Goal: Task Accomplishment & Management: Use online tool/utility

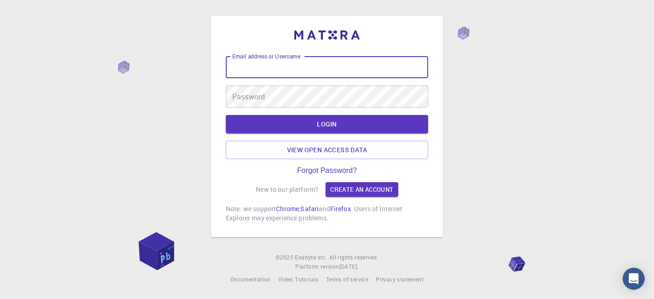
click at [268, 66] on input "Email address or Username" at bounding box center [327, 67] width 202 height 22
type input "kanrei"
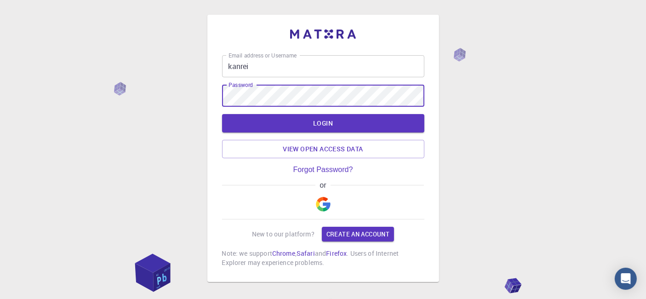
click at [222, 114] on button "LOGIN" at bounding box center [323, 123] width 202 height 18
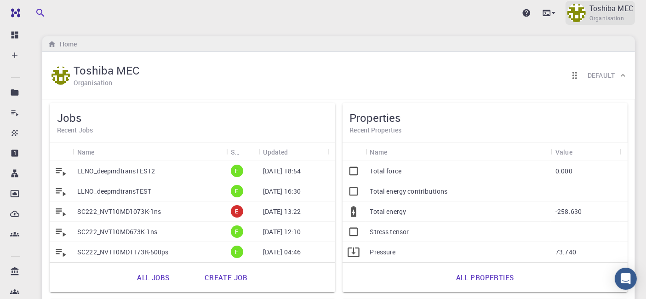
click at [618, 15] on span "Organisation" at bounding box center [606, 18] width 34 height 9
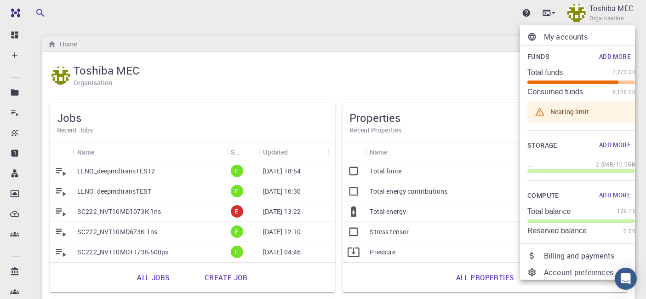
click at [333, 30] on div at bounding box center [323, 149] width 646 height 299
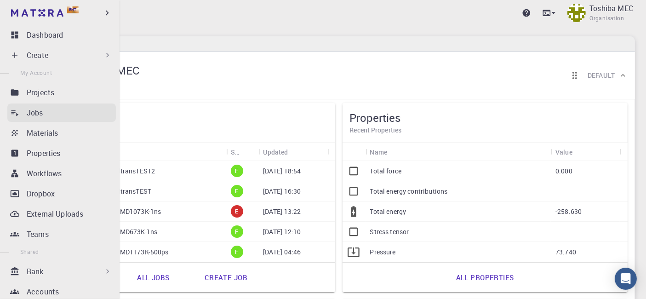
click at [21, 106] on link "Jobs" at bounding box center [61, 112] width 108 height 18
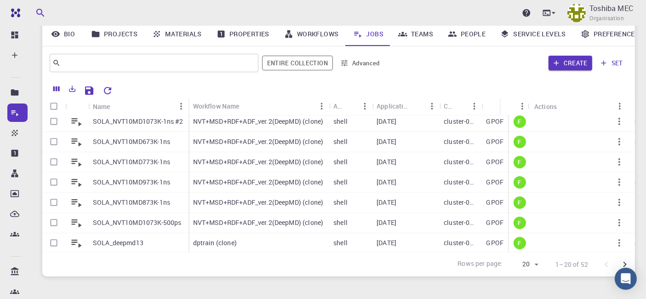
scroll to position [275, 0]
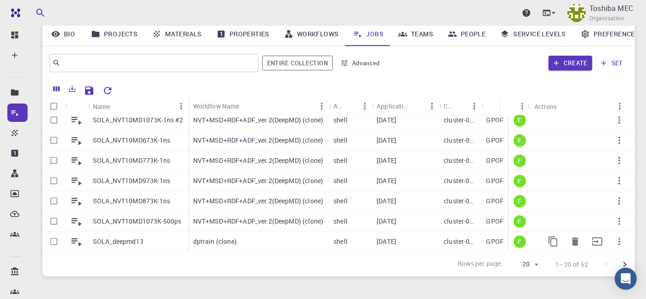
click at [242, 235] on div "dptrain (clone)" at bounding box center [258, 242] width 141 height 20
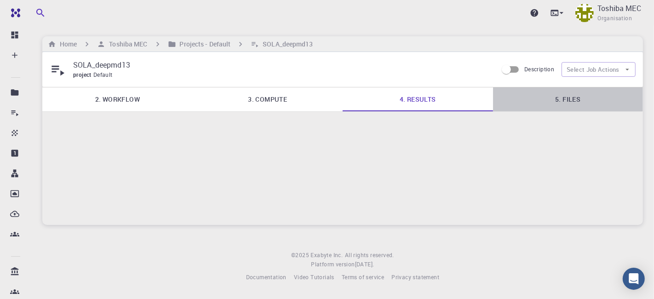
click at [554, 99] on link "5. Files" at bounding box center [568, 99] width 150 height 24
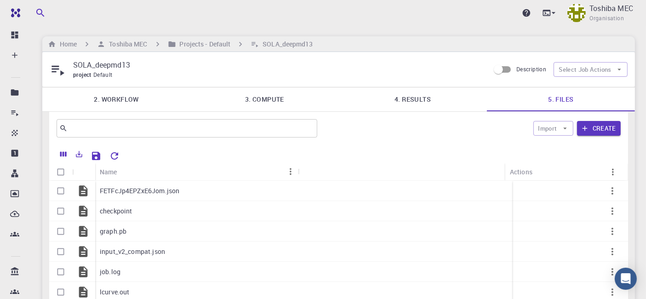
click at [117, 99] on link "2. Workflow" at bounding box center [116, 99] width 148 height 24
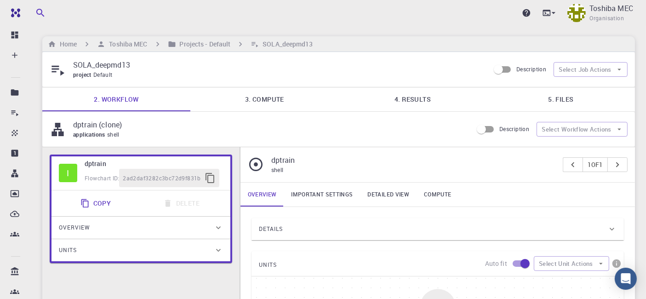
click at [265, 102] on link "3. Compute" at bounding box center [264, 99] width 148 height 24
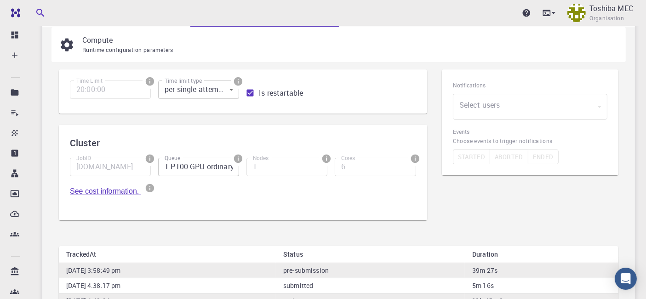
scroll to position [34, 0]
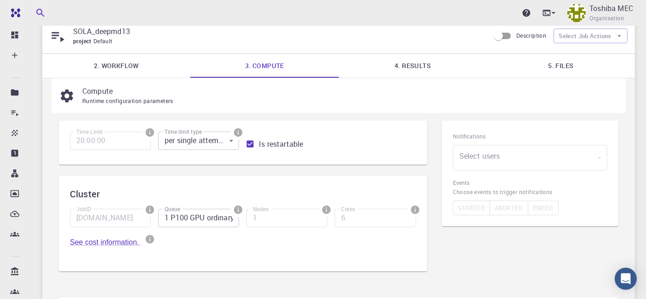
click at [117, 63] on link "2. Workflow" at bounding box center [116, 66] width 148 height 24
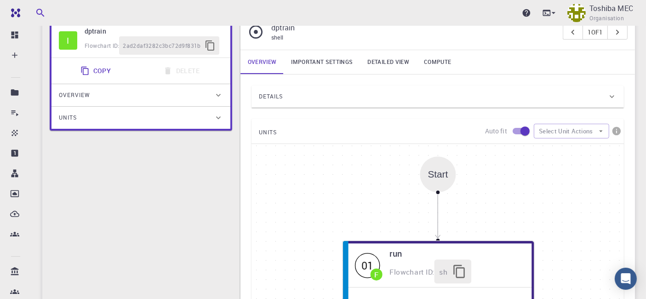
scroll to position [171, 0]
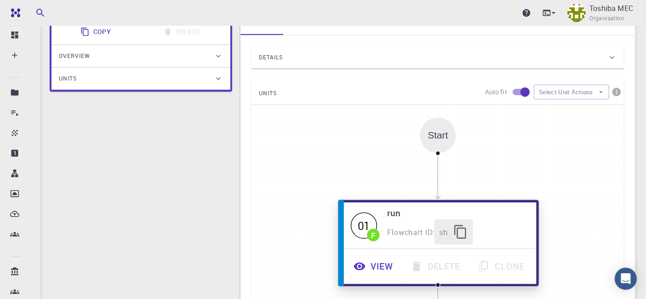
click at [380, 262] on button "View" at bounding box center [374, 266] width 57 height 25
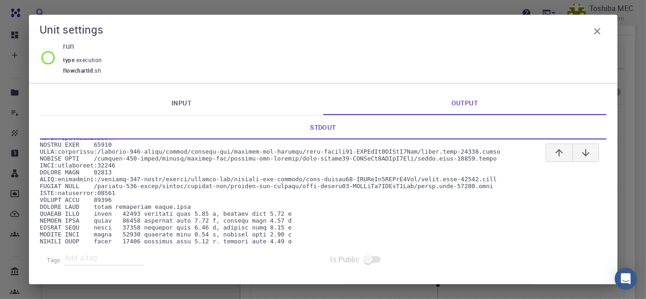
scroll to position [0, 0]
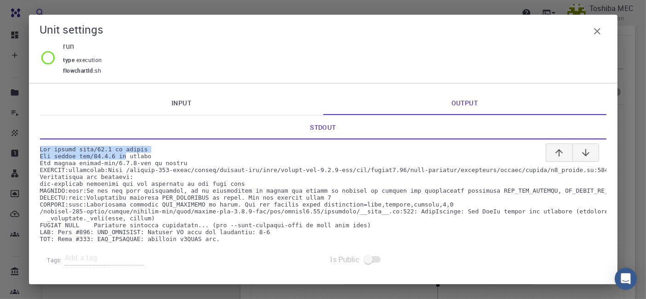
drag, startPoint x: 40, startPoint y: 148, endPoint x: 119, endPoint y: 154, distance: 80.2
copy pre "The module cuda/10.2 is loaded The module gcc/11.2.0 is"
drag, startPoint x: 44, startPoint y: 151, endPoint x: 115, endPoint y: 159, distance: 71.8
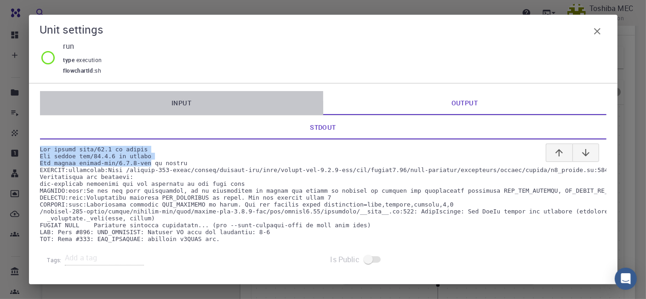
click at [175, 97] on link "Input" at bounding box center [181, 103] width 283 height 24
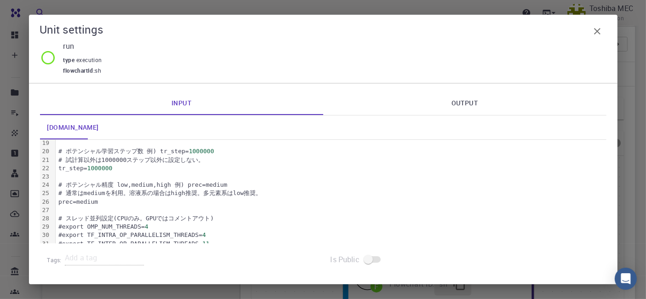
scroll to position [102, 0]
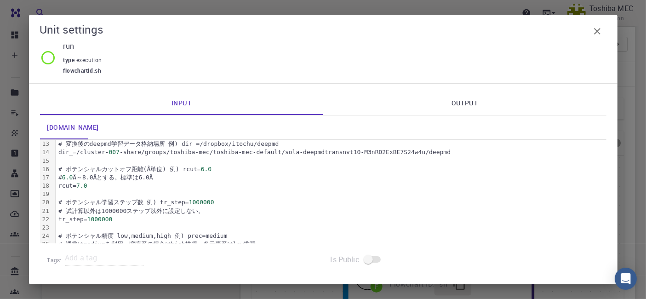
click at [597, 34] on icon "button" at bounding box center [597, 31] width 11 height 11
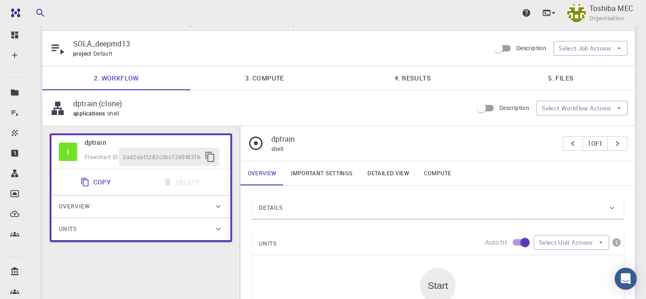
scroll to position [10, 0]
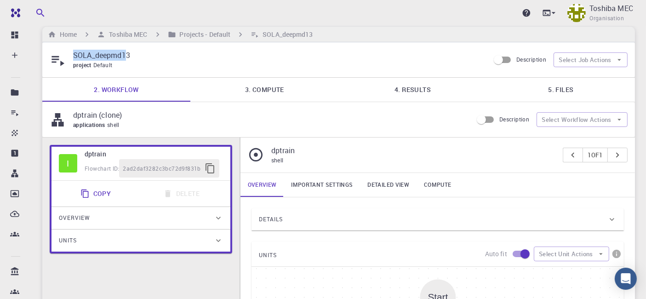
drag, startPoint x: 110, startPoint y: 56, endPoint x: 71, endPoint y: 56, distance: 39.5
click at [71, 56] on div "SOLA_deepmd13 project Default" at bounding box center [270, 60] width 440 height 20
copy p "SOLA_deepmd1"
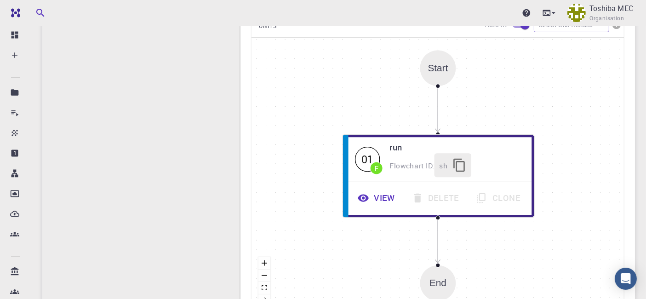
scroll to position [244, 0]
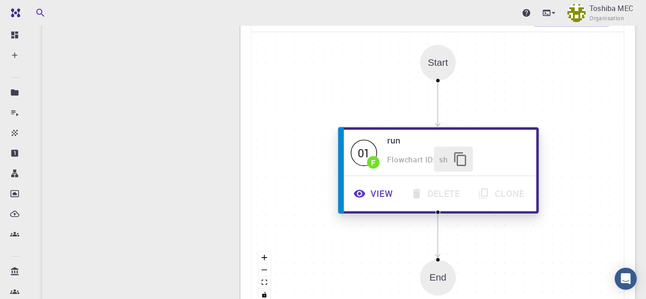
click at [382, 196] on button "View" at bounding box center [374, 193] width 57 height 25
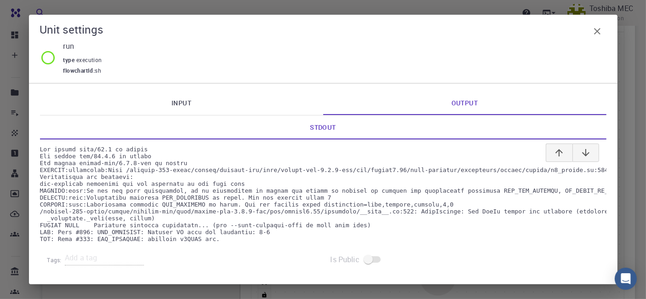
click at [179, 102] on link "Input" at bounding box center [181, 103] width 283 height 24
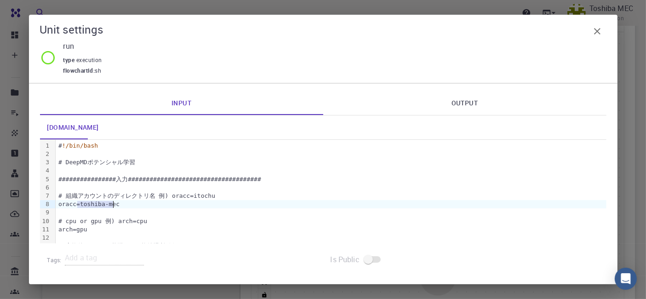
drag, startPoint x: 78, startPoint y: 206, endPoint x: 114, endPoint y: 204, distance: 36.4
click at [114, 204] on div "oracc=toshiba-mec" at bounding box center [331, 204] width 551 height 8
copy div "toshiba-mec"
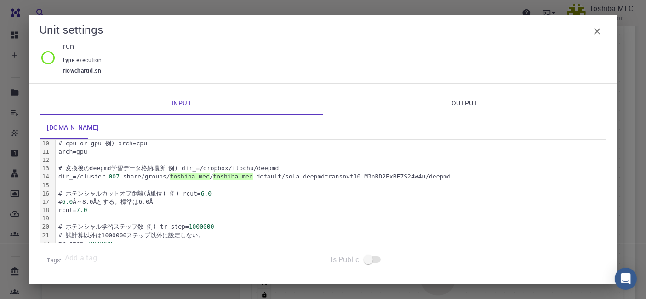
scroll to position [81, 0]
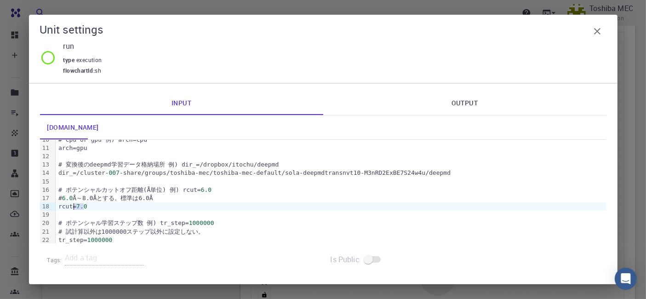
drag, startPoint x: 85, startPoint y: 208, endPoint x: 73, endPoint y: 208, distance: 12.9
click at [73, 208] on div "rcut= 7.0" at bounding box center [331, 206] width 551 height 8
copy div "7.0"
click at [594, 34] on icon "button" at bounding box center [597, 31] width 11 height 11
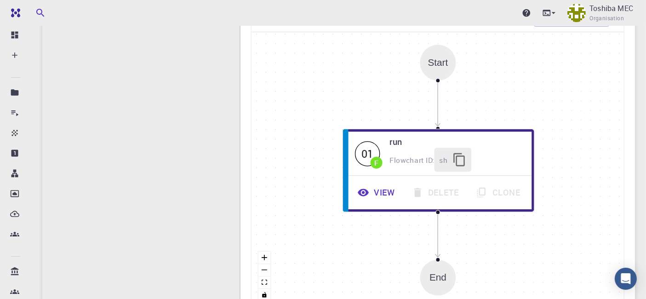
scroll to position [42, 0]
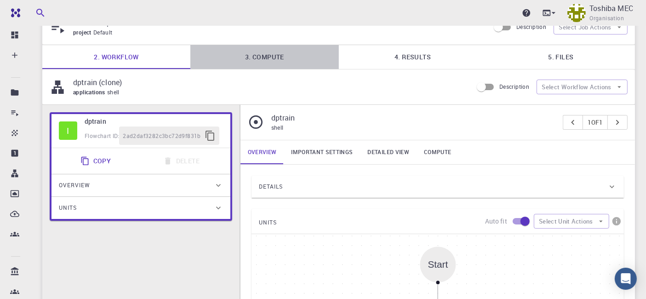
click at [270, 56] on link "3. Compute" at bounding box center [264, 57] width 148 height 24
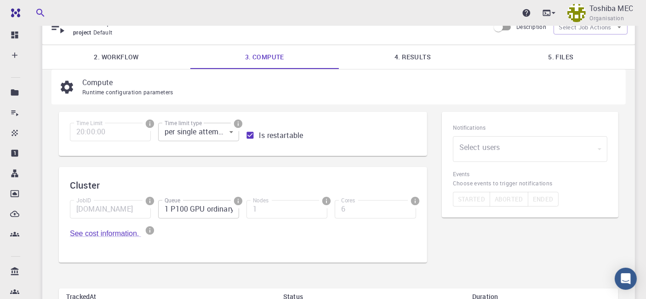
scroll to position [74, 0]
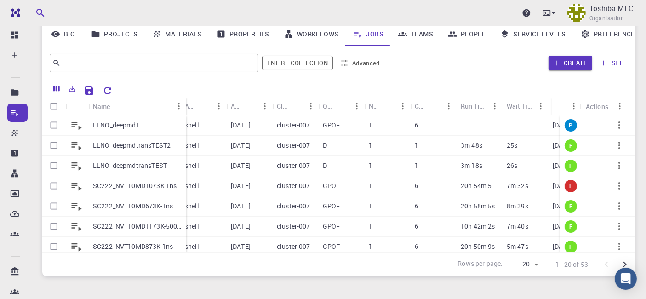
drag, startPoint x: 133, startPoint y: 107, endPoint x: 185, endPoint y: 100, distance: 52.4
click at [185, 100] on div "Name" at bounding box center [186, 106] width 9 height 18
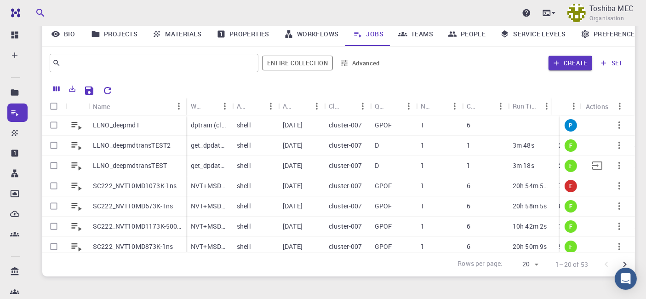
click at [614, 161] on icon "button" at bounding box center [619, 165] width 11 height 11
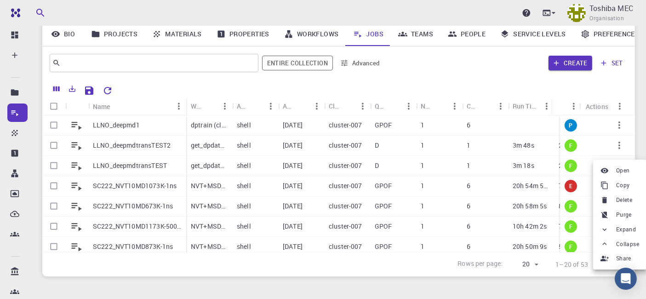
click at [620, 200] on span "Delete" at bounding box center [624, 199] width 16 height 9
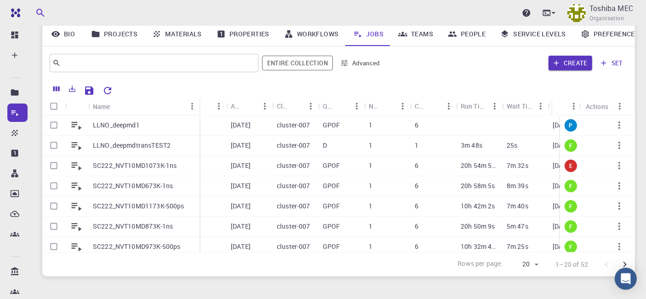
drag, startPoint x: 133, startPoint y: 105, endPoint x: 199, endPoint y: 103, distance: 66.2
click at [199, 103] on div "Name" at bounding box center [200, 106] width 9 height 18
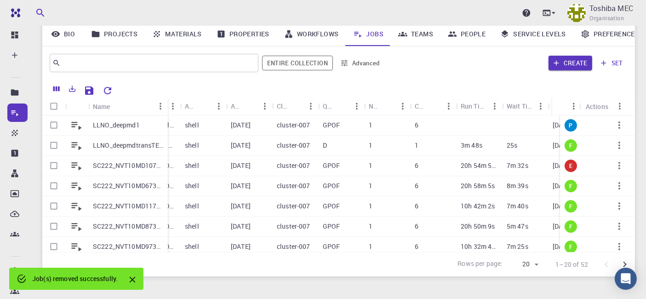
drag, startPoint x: 133, startPoint y: 102, endPoint x: 167, endPoint y: 102, distance: 34.5
click at [167, 102] on div "Name" at bounding box center [168, 106] width 9 height 18
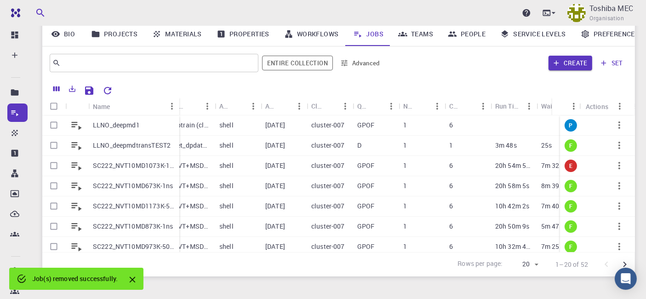
drag, startPoint x: 167, startPoint y: 102, endPoint x: 179, endPoint y: 102, distance: 11.5
click at [179, 102] on div "Name" at bounding box center [180, 106] width 9 height 18
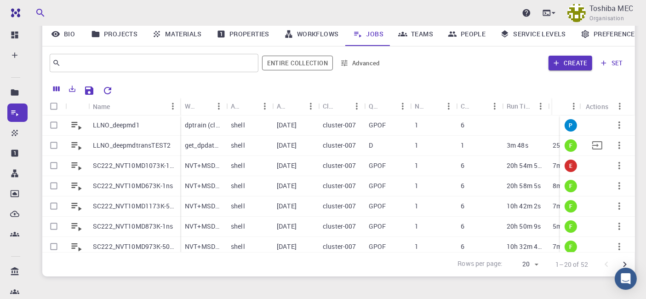
click at [124, 148] on p "LLNO_deepmdtransTEST2" at bounding box center [132, 145] width 78 height 9
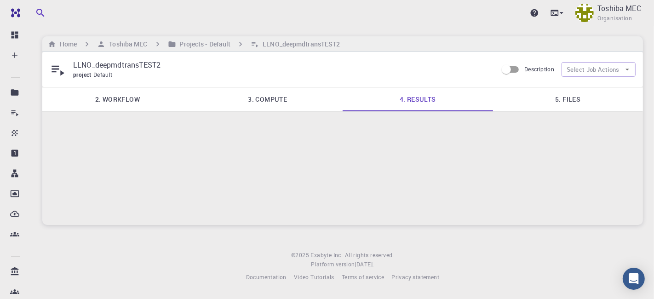
click at [557, 96] on link "5. Files" at bounding box center [568, 99] width 150 height 24
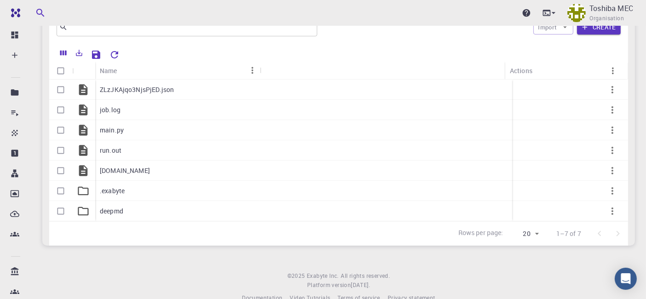
scroll to position [100, 0]
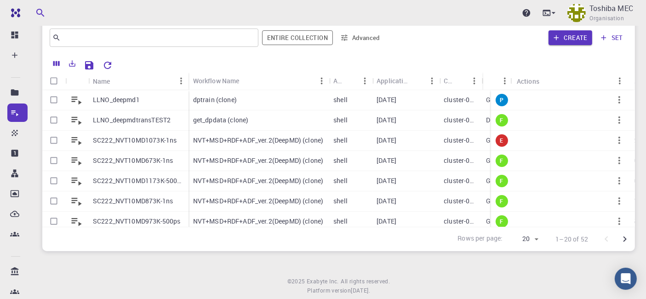
scroll to position [74, 0]
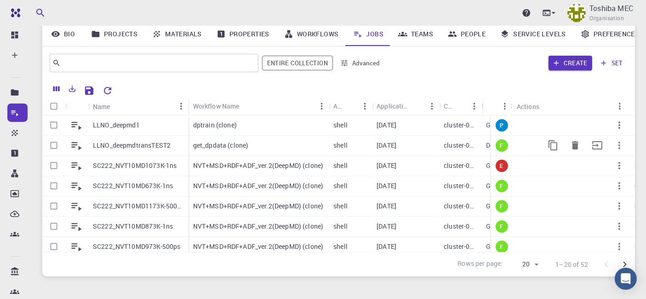
click at [614, 148] on icon "button" at bounding box center [619, 145] width 11 height 11
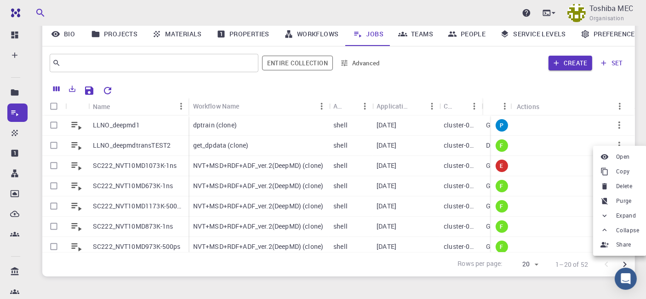
click at [624, 173] on span "Copy" at bounding box center [623, 171] width 14 height 9
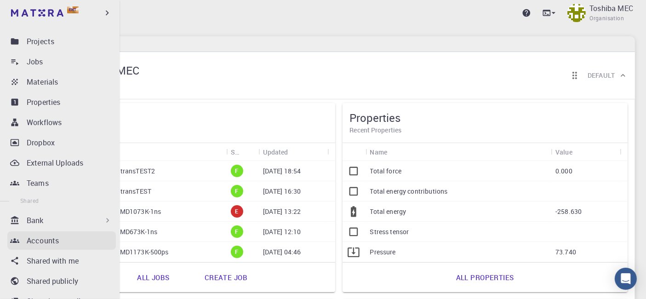
scroll to position [178, 0]
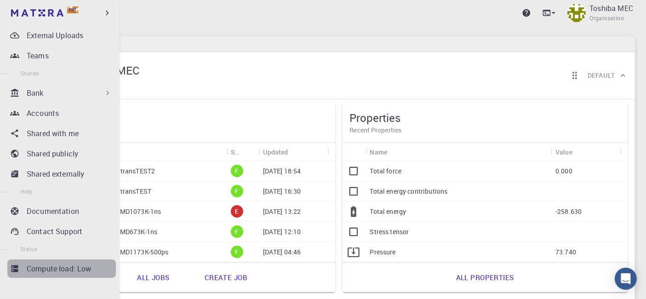
click at [66, 265] on p "Compute load: Low" at bounding box center [59, 268] width 65 height 11
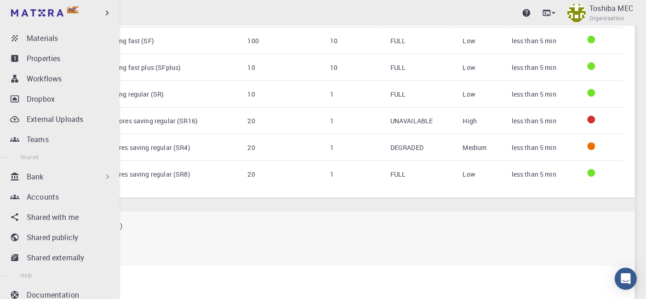
scroll to position [44, 0]
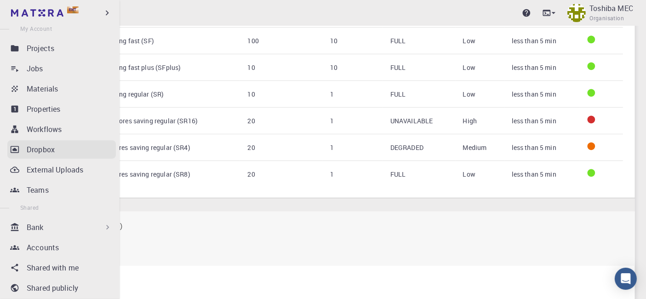
click at [47, 150] on p "Dropbox" at bounding box center [41, 149] width 28 height 11
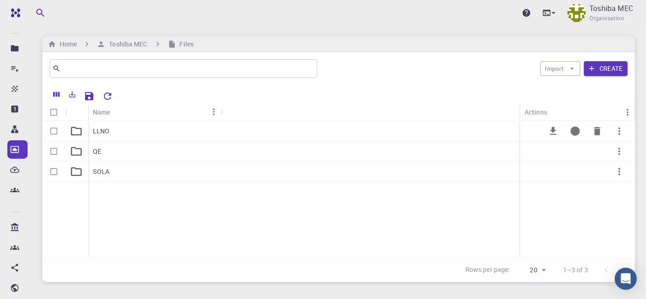
click at [97, 131] on p "LLNO" at bounding box center [101, 130] width 17 height 9
click at [105, 170] on p "NVT" at bounding box center [99, 171] width 12 height 9
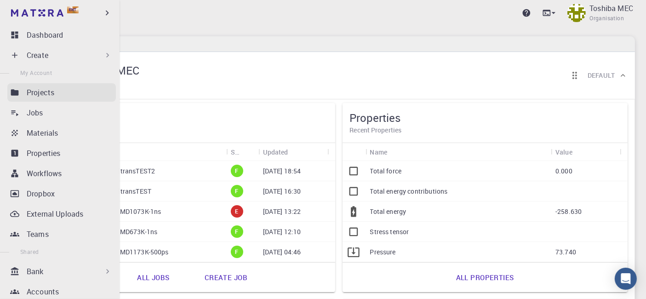
click at [34, 91] on p "Projects" at bounding box center [41, 92] width 28 height 11
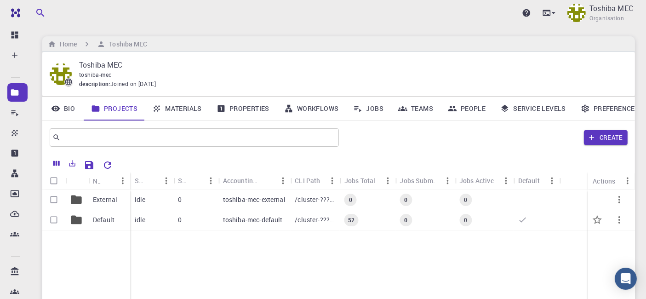
click at [103, 221] on p "Default" at bounding box center [104, 219] width 22 height 9
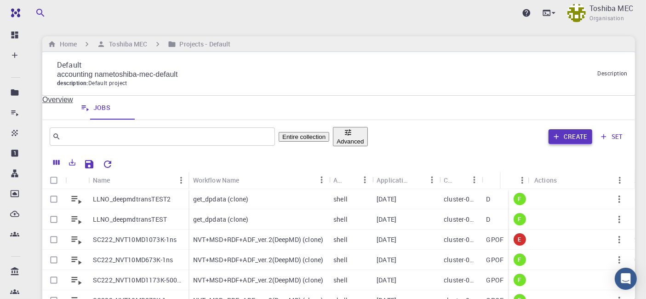
click at [569, 134] on button "Create" at bounding box center [570, 136] width 44 height 15
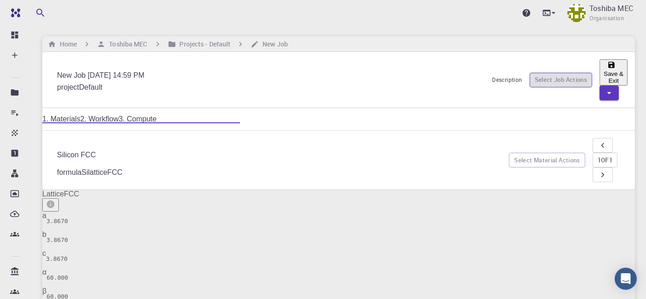
click at [587, 82] on icon "button" at bounding box center [587, 82] width 0 height 0
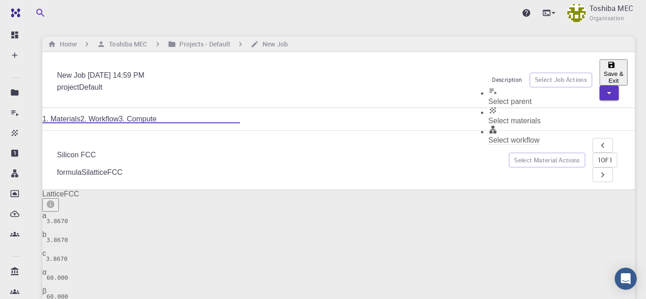
click at [517, 136] on span "Select workflow" at bounding box center [513, 140] width 51 height 8
checkbox input "true"
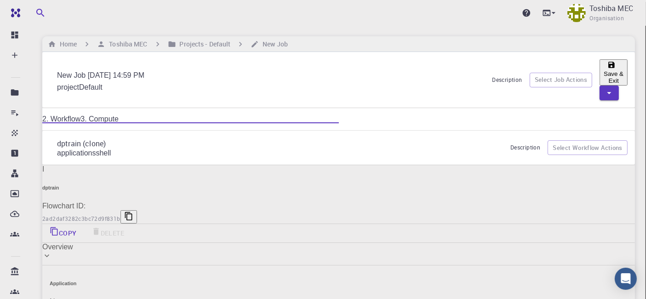
drag, startPoint x: 189, startPoint y: 65, endPoint x: 66, endPoint y: 72, distance: 123.4
click at [66, 72] on div "New Job [DATE] 14:59 PM project Default" at bounding box center [271, 79] width 442 height 23
paste input "SOLA_deepmd1"
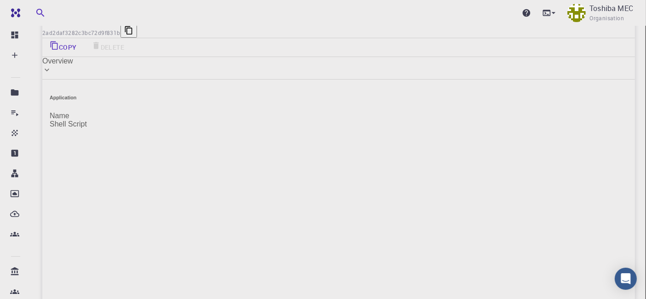
scroll to position [192, 0]
type input "LLNO_deepmd1"
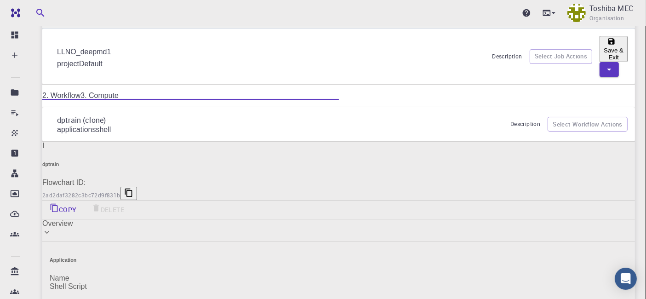
scroll to position [23, 0]
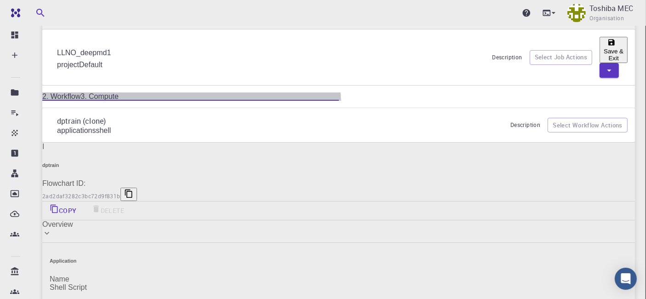
click at [119, 92] on link "3. Compute" at bounding box center [99, 96] width 38 height 8
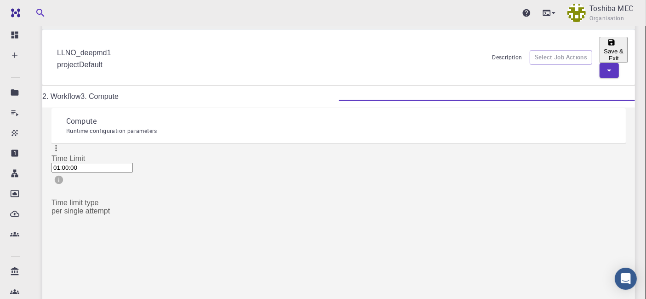
type input "1"
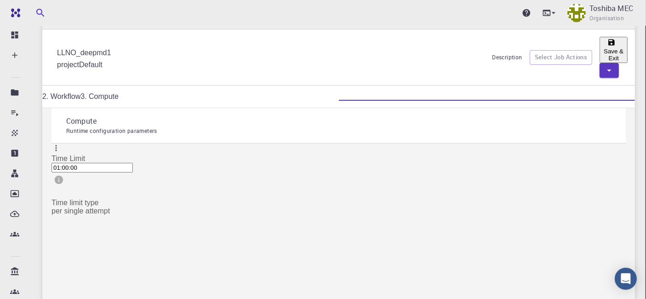
type input "1 P100 GPU ordinary fast (GPOF)"
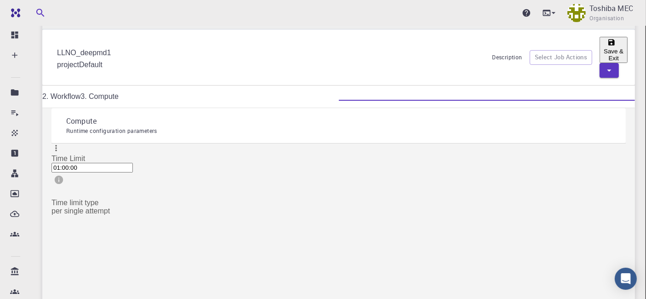
type input "6"
click at [83, 163] on input "01:00:00" at bounding box center [91, 168] width 81 height 10
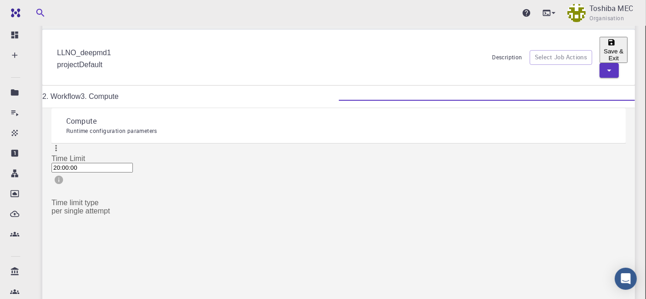
click at [113, 163] on input "20:00:00" at bounding box center [91, 168] width 81 height 10
type input "20:00:00"
click at [599, 49] on button "Save & Exit" at bounding box center [613, 50] width 28 height 26
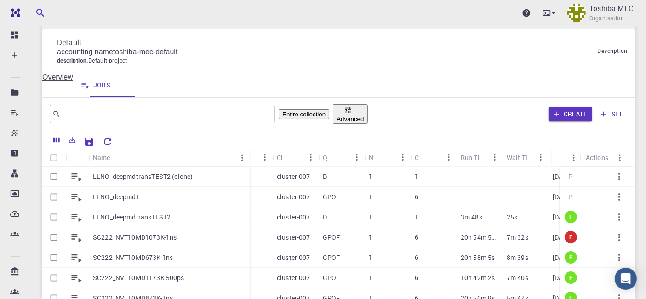
drag, startPoint x: 134, startPoint y: 153, endPoint x: 249, endPoint y: 143, distance: 115.7
click at [249, 143] on div "Name Workflow Name Application Application Version Cluster Queue Nodes Cores Ru…" at bounding box center [338, 229] width 592 height 197
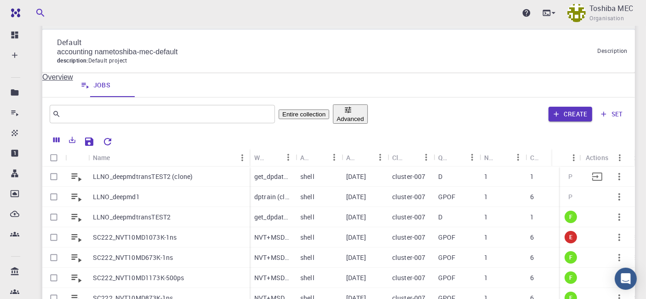
click at [186, 177] on p "LLNO_deepmdtransTEST2 (clone)" at bounding box center [143, 176] width 100 height 9
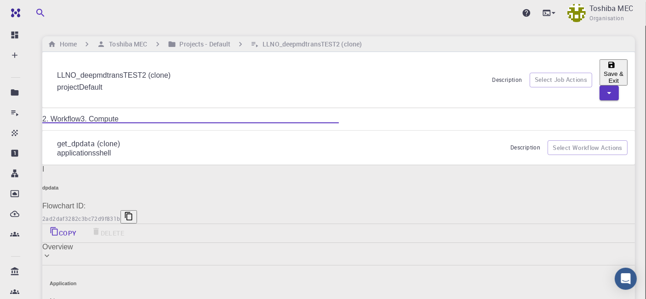
click at [165, 68] on input "LLNO_deepmdtransTEST2 (clone)" at bounding box center [270, 75] width 427 height 15
click at [188, 68] on input "LLNO_deepmdtransTEST2 (clone)" at bounding box center [270, 75] width 427 height 15
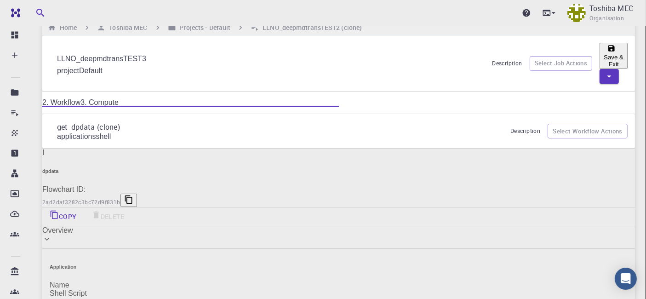
scroll to position [13, 0]
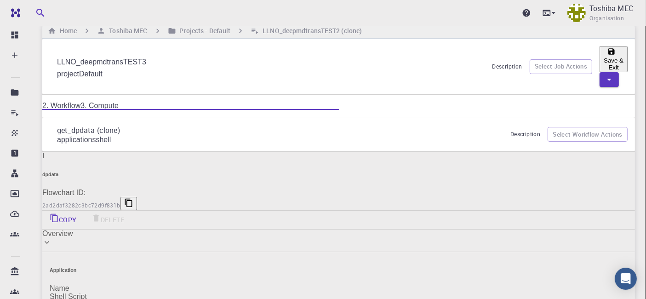
type input "LLNO_deepmdtransTEST3"
click at [119, 102] on link "3. Compute" at bounding box center [99, 106] width 38 height 8
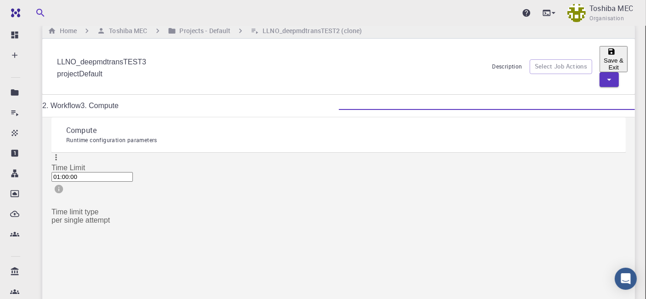
click at [80, 102] on link "2. Workflow" at bounding box center [61, 106] width 38 height 8
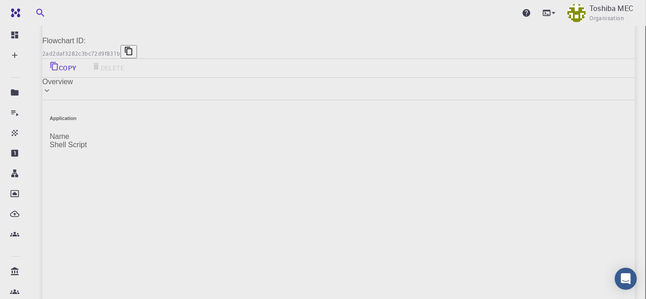
scroll to position [181, 0]
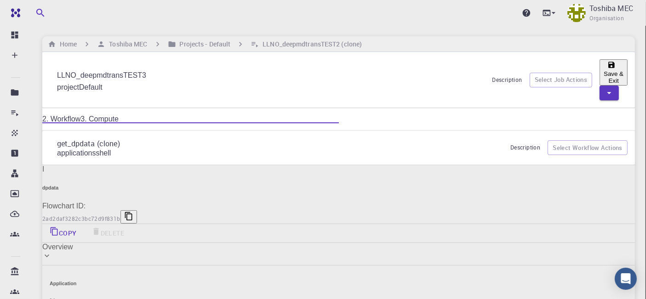
click at [599, 70] on button "Save & Exit" at bounding box center [613, 72] width 28 height 26
